Goal: Submit feedback/report problem

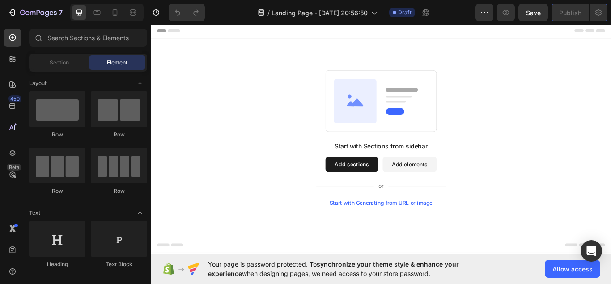
click at [377, 194] on button "Add sections" at bounding box center [384, 188] width 61 height 18
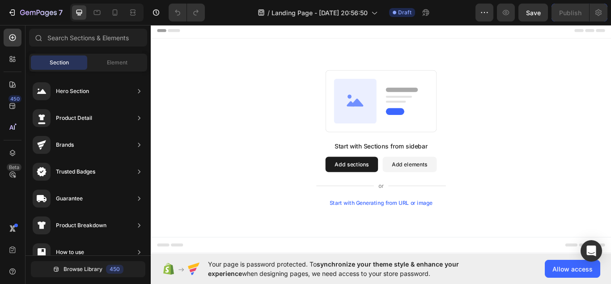
click at [377, 194] on button "Add sections" at bounding box center [384, 188] width 61 height 18
click at [380, 186] on button "Add sections" at bounding box center [384, 188] width 61 height 18
click at [367, 192] on button "Add sections" at bounding box center [384, 188] width 61 height 18
click at [388, 187] on button "Add sections" at bounding box center [384, 188] width 61 height 18
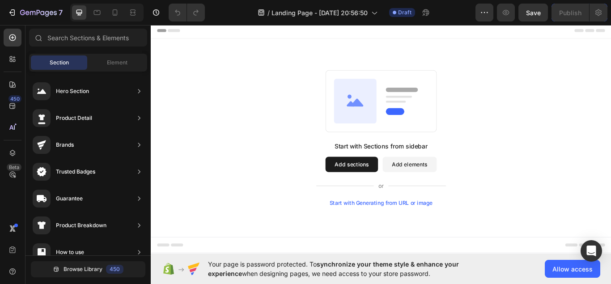
click at [388, 187] on button "Add sections" at bounding box center [384, 188] width 61 height 18
click at [425, 104] on rect at bounding box center [418, 114] width 129 height 72
click at [414, 112] on rect at bounding box center [418, 114] width 129 height 72
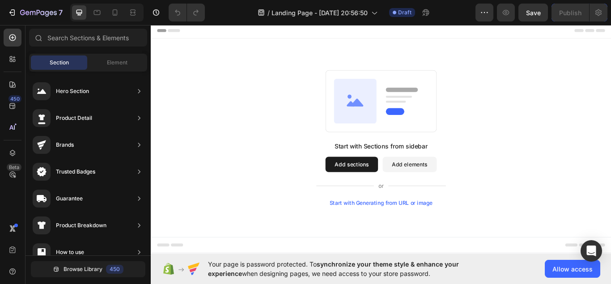
click at [418, 231] on div "Start with Generating from URL or image" at bounding box center [419, 232] width 120 height 7
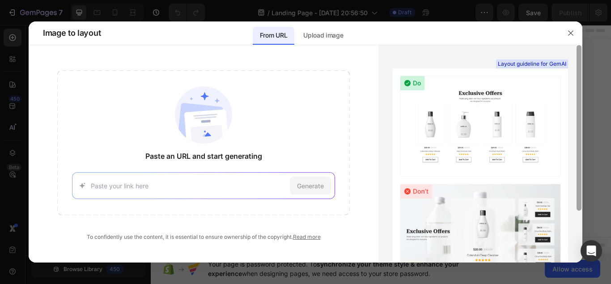
drag, startPoint x: 581, startPoint y: 136, endPoint x: 572, endPoint y: 125, distance: 14.3
click at [572, 125] on div "Layout guideline for GemAI See more examples" at bounding box center [480, 153] width 204 height 217
click at [489, 97] on img at bounding box center [480, 126] width 161 height 101
click at [470, 162] on img at bounding box center [480, 126] width 161 height 101
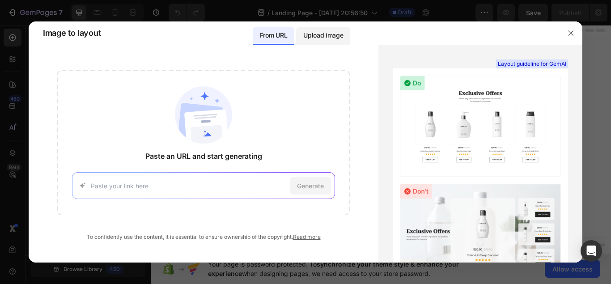
click at [317, 39] on p "Upload image" at bounding box center [323, 35] width 40 height 11
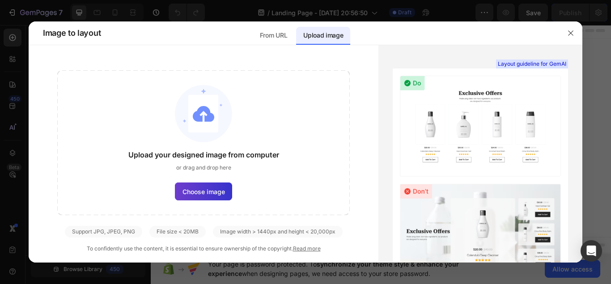
click at [212, 195] on span "Choose image" at bounding box center [203, 191] width 42 height 9
click at [0, 0] on input "Choose image" at bounding box center [0, 0] width 0 height 0
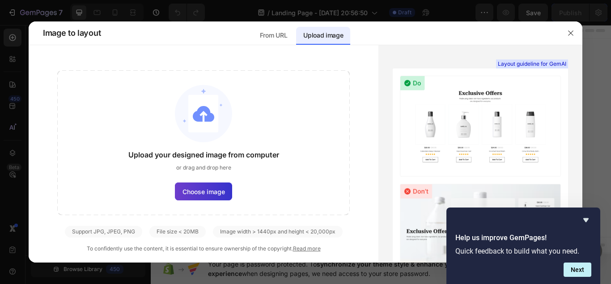
click at [208, 190] on span "Choose image" at bounding box center [203, 191] width 42 height 9
click at [0, 0] on input "Choose image" at bounding box center [0, 0] width 0 height 0
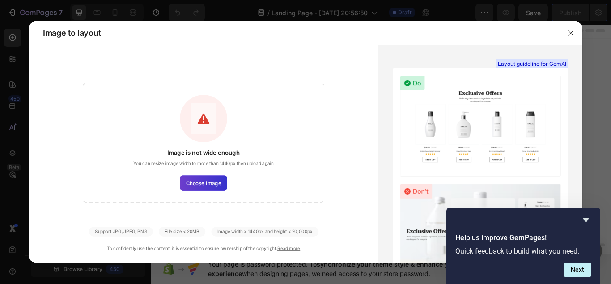
click at [196, 180] on span "Choose image" at bounding box center [203, 183] width 35 height 8
click at [0, 0] on input "Choose image" at bounding box center [0, 0] width 0 height 0
click at [208, 184] on span "Choose image" at bounding box center [203, 183] width 35 height 8
click at [0, 0] on input "Choose image" at bounding box center [0, 0] width 0 height 0
click at [582, 270] on button "Next" at bounding box center [577, 269] width 28 height 14
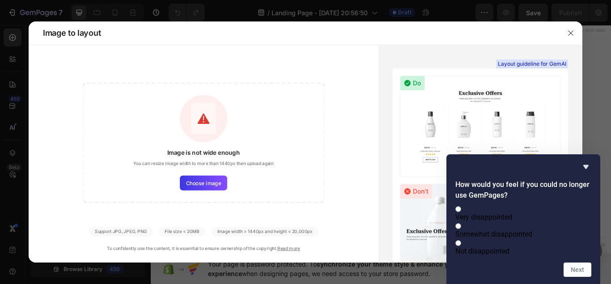
click at [533, 205] on label "Very disappointed" at bounding box center [523, 212] width 136 height 17
click at [461, 206] on input "Very disappointed" at bounding box center [458, 209] width 6 height 6
radio input "true"
click at [578, 271] on button "Next" at bounding box center [577, 269] width 28 height 14
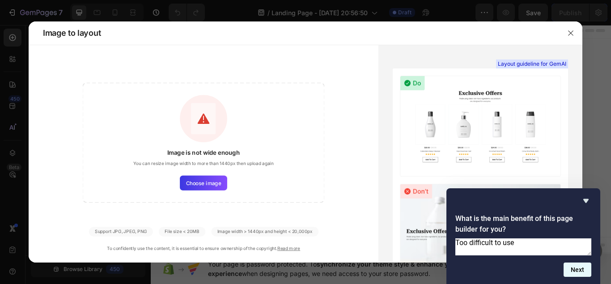
type textarea "Too difficult to use"
click at [570, 270] on button "Next" at bounding box center [577, 269] width 28 height 14
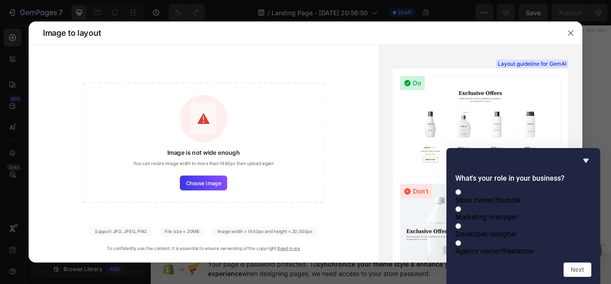
click at [514, 196] on span "Store owner/founder" at bounding box center [487, 200] width 65 height 8
click at [461, 189] on input "Store owner/founder" at bounding box center [458, 192] width 6 height 6
radio input "true"
click at [573, 274] on button "Next" at bounding box center [577, 269] width 28 height 14
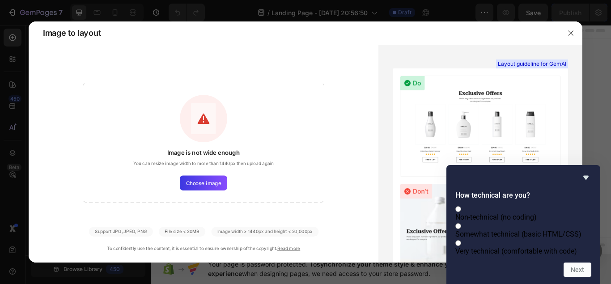
click at [506, 213] on span "Non-technical (no coding)" at bounding box center [495, 217] width 81 height 8
click at [461, 206] on input "Non-technical (no coding)" at bounding box center [458, 209] width 6 height 6
radio input "true"
click at [572, 272] on button "Next" at bounding box center [577, 269] width 28 height 14
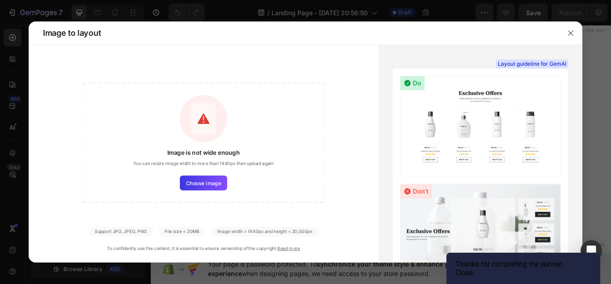
click at [473, 272] on button "Close" at bounding box center [463, 272] width 17 height 8
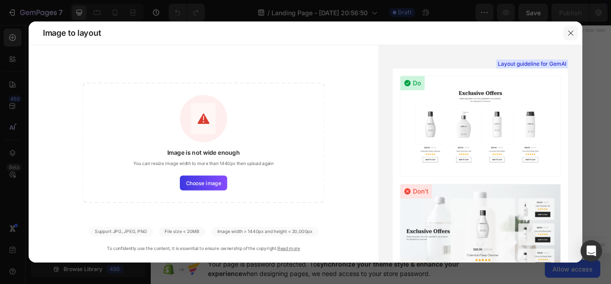
click at [570, 30] on icon "button" at bounding box center [570, 33] width 7 height 7
